Goal: Understand process/instructions: Learn how to perform a task or action

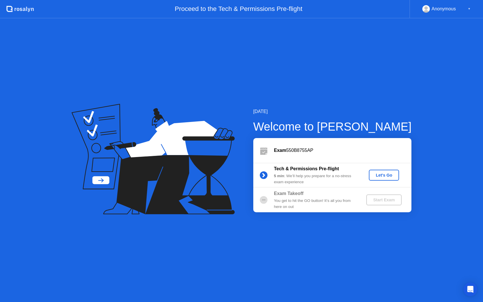
click at [386, 174] on div "Let's Go" at bounding box center [384, 175] width 26 height 5
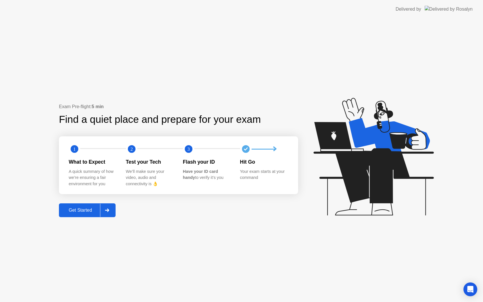
click at [87, 213] on div "Get Started" at bounding box center [80, 210] width 39 height 5
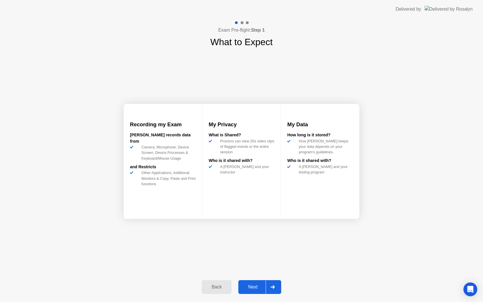
click at [245, 287] on div "Next" at bounding box center [253, 286] width 26 height 5
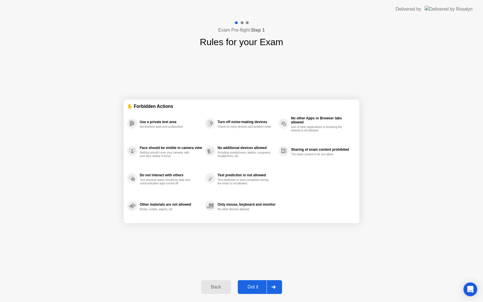
click at [250, 283] on button "Got it" at bounding box center [260, 287] width 44 height 14
select select "**********"
select select "*******"
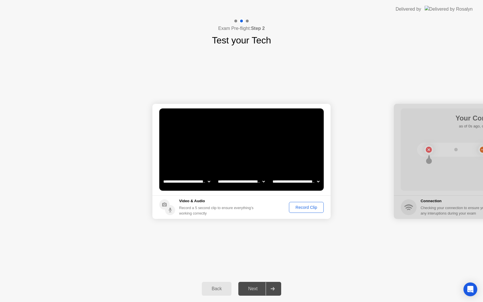
click at [251, 291] on div "Next" at bounding box center [253, 288] width 26 height 5
click at [310, 204] on button "Record Clip" at bounding box center [306, 207] width 35 height 11
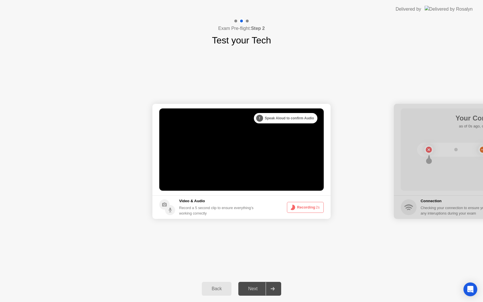
click at [310, 204] on button "Recording 2s" at bounding box center [305, 207] width 37 height 11
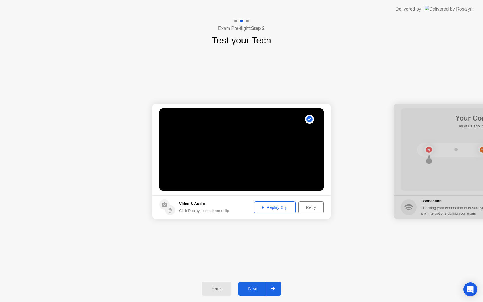
click at [249, 286] on div "Next" at bounding box center [253, 288] width 26 height 5
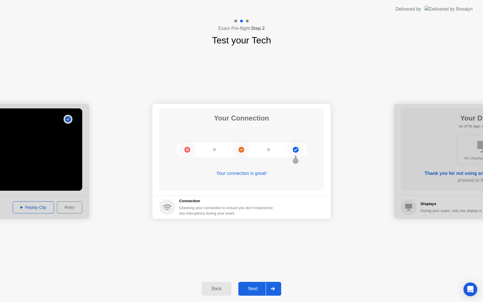
click at [261, 286] on div "Next" at bounding box center [253, 288] width 26 height 5
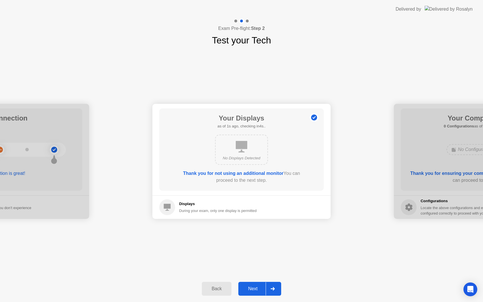
click at [261, 286] on div "Next" at bounding box center [253, 288] width 26 height 5
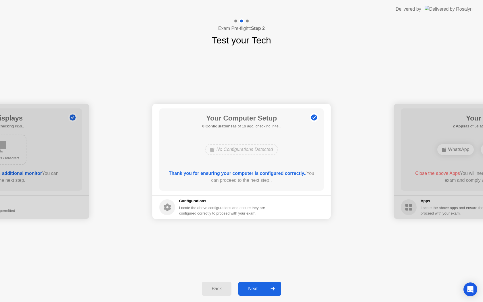
click at [261, 286] on div "Next" at bounding box center [253, 288] width 26 height 5
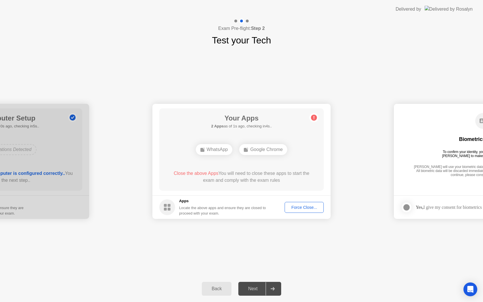
click at [261, 286] on div "Next" at bounding box center [253, 288] width 26 height 5
click at [280, 149] on div "Google Chrome" at bounding box center [263, 149] width 48 height 11
click at [261, 152] on div "Google Chrome" at bounding box center [263, 149] width 48 height 11
click at [221, 143] on div "WhatsApp Google Chrome" at bounding box center [242, 150] width 132 height 16
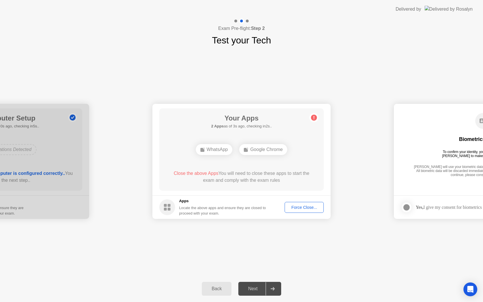
click at [221, 143] on div "WhatsApp Google Chrome" at bounding box center [242, 150] width 132 height 16
click at [254, 300] on div "Back Next" at bounding box center [241, 289] width 483 height 26
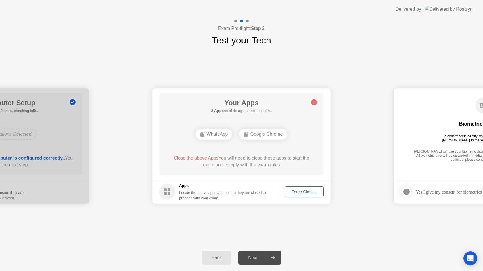
click at [133, 61] on div "**********" at bounding box center [241, 145] width 483 height 197
click at [288, 190] on div "Force Close..." at bounding box center [304, 191] width 35 height 5
